Goal: Find specific page/section: Find specific page/section

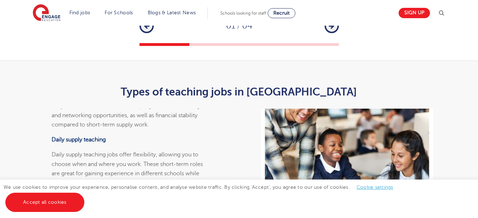
scroll to position [1341, 0]
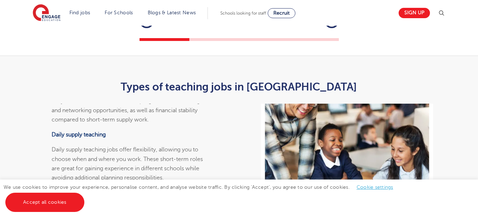
click at [331, 24] on icon "button" at bounding box center [331, 21] width 5 height 6
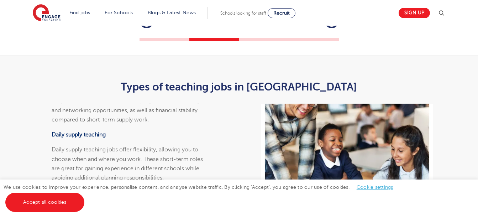
click at [331, 24] on icon "button" at bounding box center [331, 21] width 5 height 6
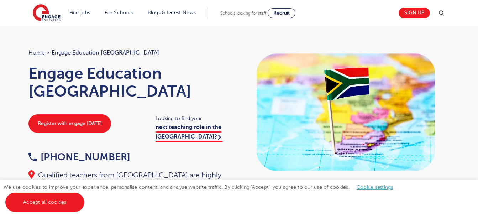
scroll to position [0, 0]
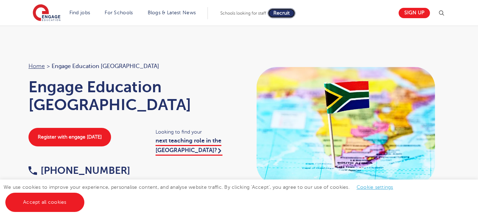
click at [287, 16] on link "Recruit" at bounding box center [282, 13] width 28 height 10
